Goal: Task Accomplishment & Management: Manage account settings

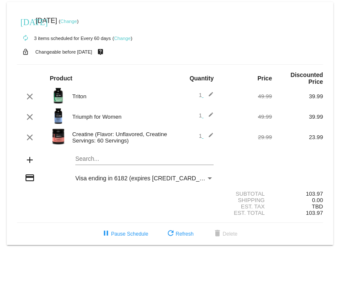
click at [60, 138] on img at bounding box center [58, 136] width 17 height 17
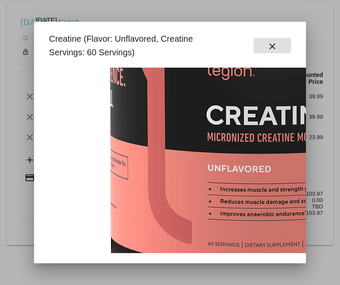
scroll to position [158, 0]
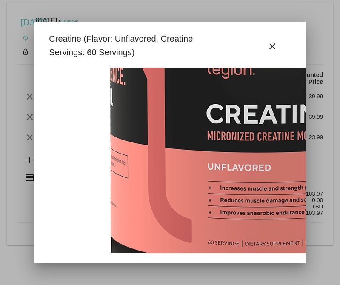
click at [23, 188] on div at bounding box center [170, 142] width 340 height 285
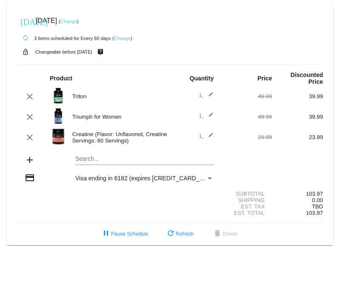
click at [95, 162] on mat-card "today Sep 26 2025 ( Change ) autorenew 3 items scheduled for Every 60 days ( Ch…" at bounding box center [170, 123] width 326 height 243
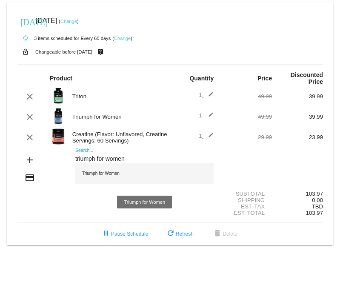
type input "triumph for women"
click at [100, 179] on div "Triumph for Women" at bounding box center [144, 173] width 138 height 20
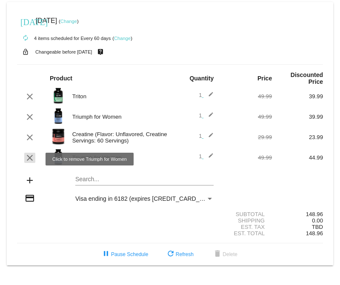
click at [27, 160] on mat-icon "clear" at bounding box center [30, 158] width 10 height 10
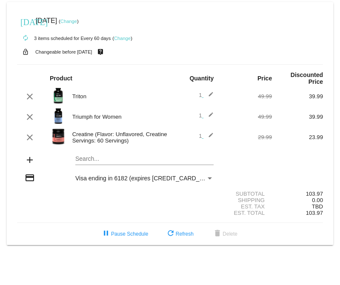
click at [207, 96] on mat-icon "edit" at bounding box center [208, 96] width 10 height 10
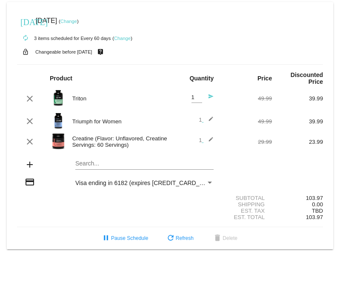
click at [202, 100] on span "1 Quantity send" at bounding box center [202, 97] width 23 height 6
drag, startPoint x: 190, startPoint y: 98, endPoint x: 185, endPoint y: 97, distance: 4.7
click at [191, 97] on input "1" at bounding box center [196, 97] width 11 height 6
click at [200, 98] on input "2" at bounding box center [196, 97] width 11 height 6
type input "1"
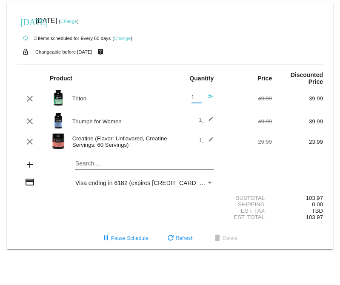
click at [199, 99] on input "1" at bounding box center [196, 97] width 11 height 6
click at [30, 103] on mat-icon "clear" at bounding box center [30, 98] width 10 height 10
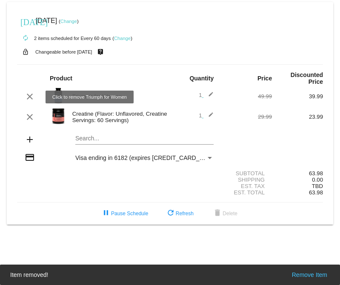
click at [29, 100] on mat-icon "clear" at bounding box center [30, 96] width 10 height 10
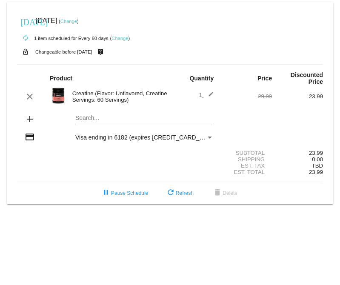
click at [77, 19] on link "Change" at bounding box center [68, 21] width 17 height 5
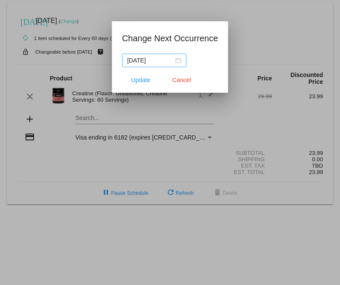
click at [173, 64] on div "2025-09-26" at bounding box center [154, 60] width 54 height 9
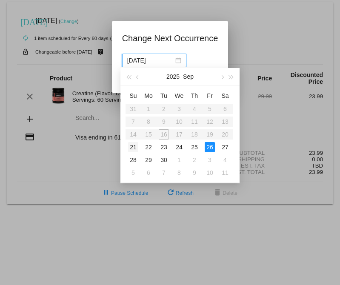
click at [128, 147] on div "21" at bounding box center [133, 147] width 10 height 10
type input "2025-09-21"
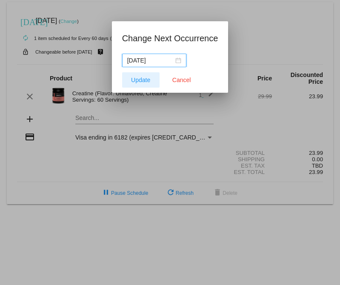
click at [144, 79] on span "Update" at bounding box center [140, 79] width 19 height 7
